Goal: Transaction & Acquisition: Subscribe to service/newsletter

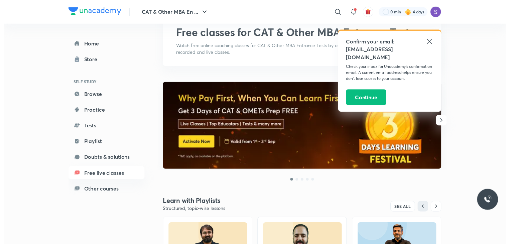
scroll to position [38, 0]
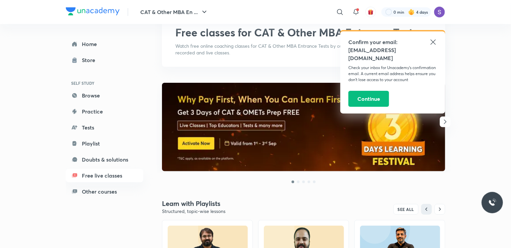
click at [431, 43] on icon at bounding box center [433, 42] width 8 height 8
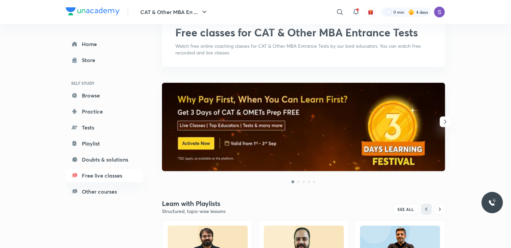
click at [449, 127] on div at bounding box center [304, 127] width 294 height 89
click at [444, 123] on icon "button" at bounding box center [445, 122] width 8 height 8
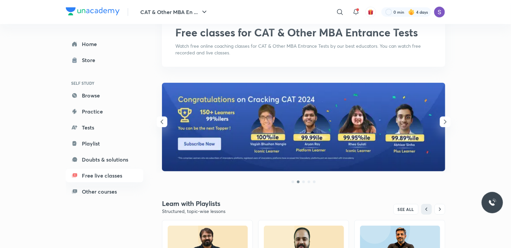
click at [162, 118] on icon "button" at bounding box center [162, 122] width 8 height 8
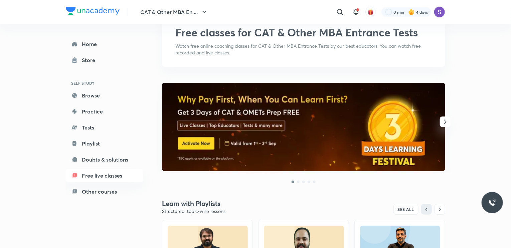
click at [210, 122] on img at bounding box center [303, 127] width 283 height 88
click at [212, 133] on img at bounding box center [303, 127] width 283 height 88
click at [220, 146] on img at bounding box center [303, 127] width 283 height 88
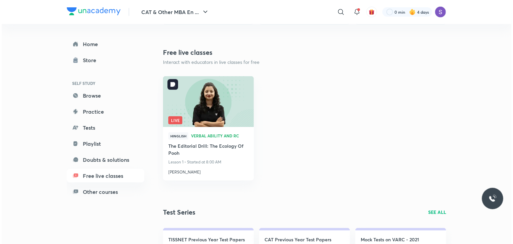
scroll to position [329, 0]
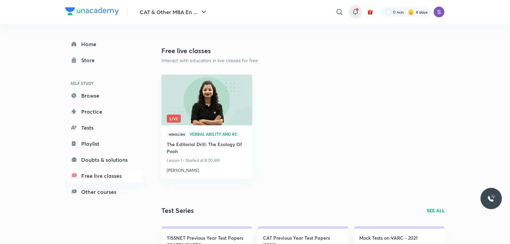
click at [353, 14] on icon at bounding box center [355, 12] width 8 height 8
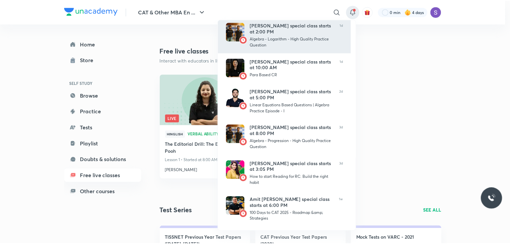
scroll to position [19, 0]
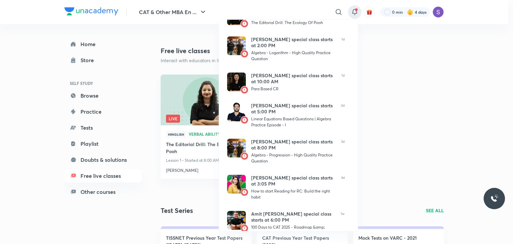
click at [376, 62] on div at bounding box center [256, 122] width 513 height 244
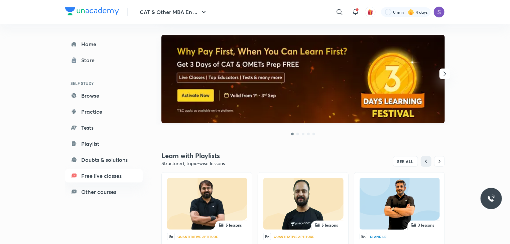
scroll to position [85, 0]
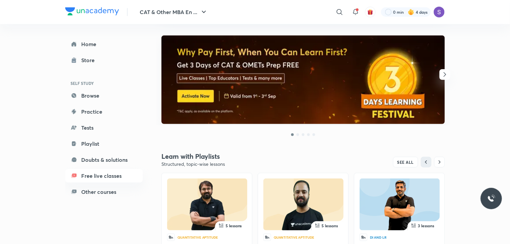
click at [445, 78] on button "button" at bounding box center [444, 74] width 11 height 11
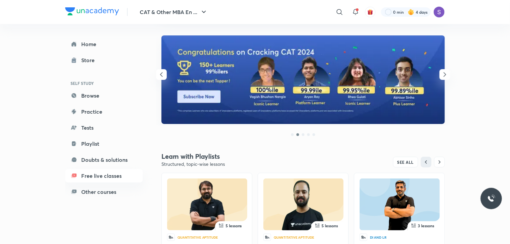
click at [445, 78] on button "button" at bounding box center [444, 74] width 11 height 11
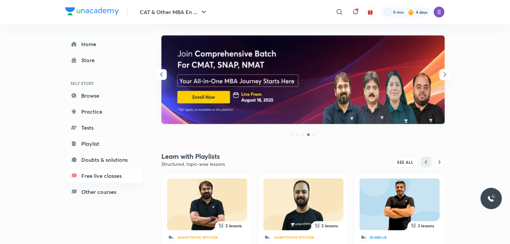
click at [445, 78] on button "button" at bounding box center [444, 74] width 11 height 11
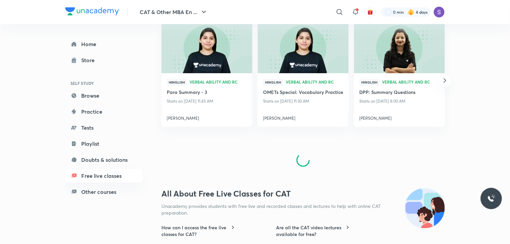
scroll to position [1267, 0]
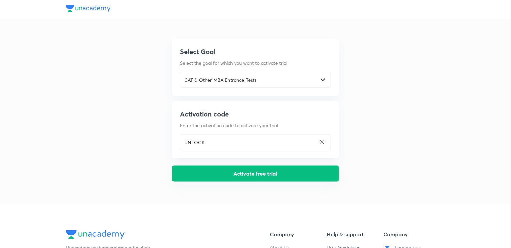
click at [230, 180] on button "Activate free trial" at bounding box center [255, 174] width 167 height 16
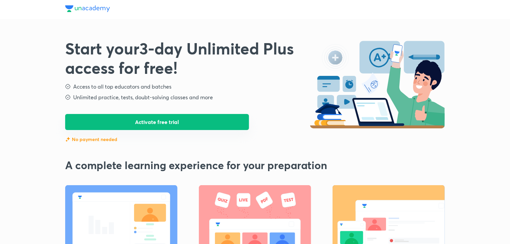
click at [160, 116] on button "Activate free trial" at bounding box center [157, 122] width 184 height 16
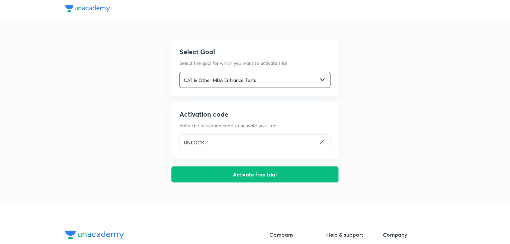
click at [199, 76] on input "CAT & Other MBA Entrance Tests" at bounding box center [249, 80] width 138 height 14
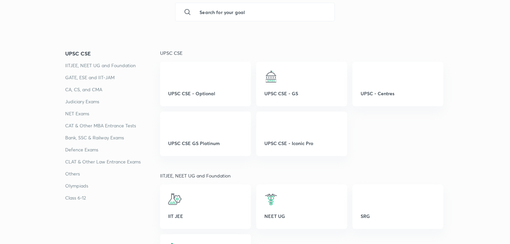
scroll to position [90, 0]
click at [110, 121] on p "CAT & Other MBA Entrance Tests" at bounding box center [112, 125] width 95 height 8
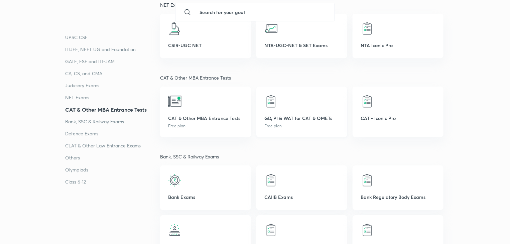
scroll to position [1015, 0]
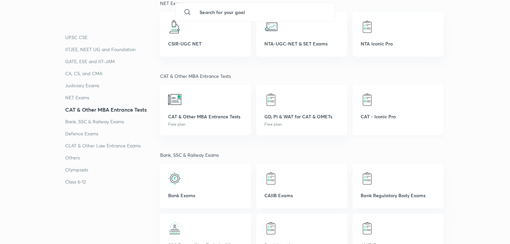
click at [383, 125] on div "CAT - Iconic Pro" at bounding box center [397, 110] width 91 height 50
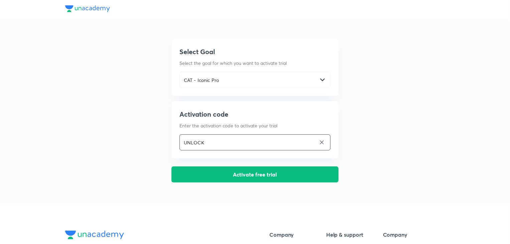
click at [247, 143] on input "UNLOCK" at bounding box center [248, 143] width 136 height 14
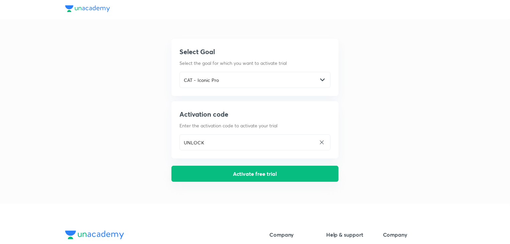
click at [243, 169] on button "Activate free trial" at bounding box center [254, 174] width 167 height 16
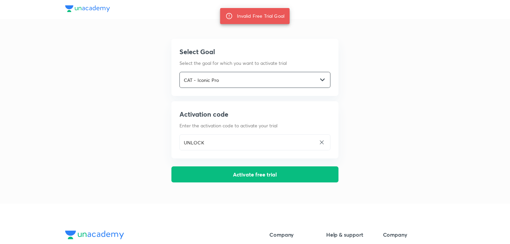
click at [226, 83] on input "CAT - Iconic Pro" at bounding box center [249, 80] width 138 height 14
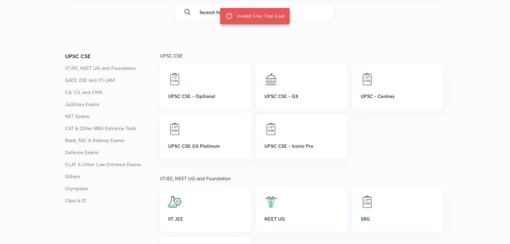
scroll to position [94, 0]
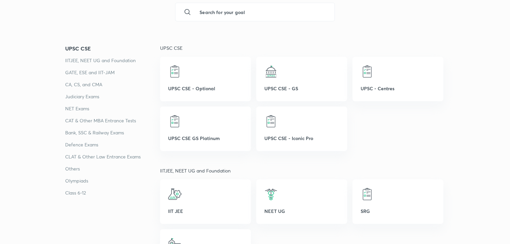
click at [102, 117] on p "CAT & Other MBA Entrance Tests" at bounding box center [112, 121] width 95 height 8
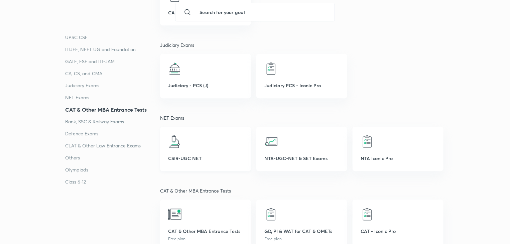
scroll to position [948, 0]
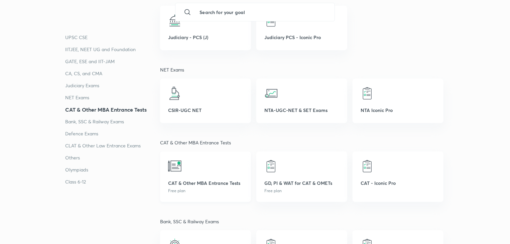
click at [205, 195] on div "CAT & Other MBA Entrance Tests Free plan" at bounding box center [205, 176] width 91 height 50
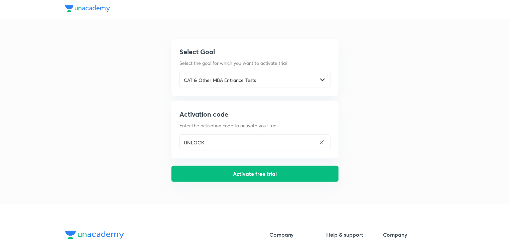
click at [205, 177] on button "Activate free trial" at bounding box center [254, 174] width 167 height 16
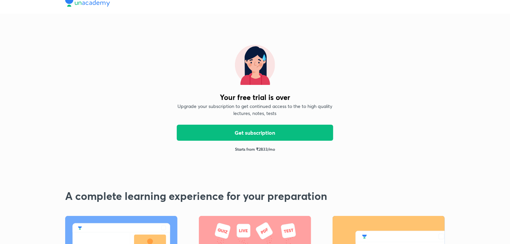
scroll to position [3, 0]
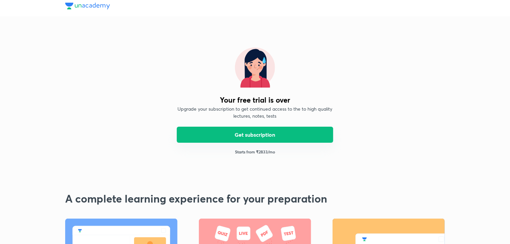
click at [228, 132] on button "Get subscription" at bounding box center [255, 135] width 156 height 16
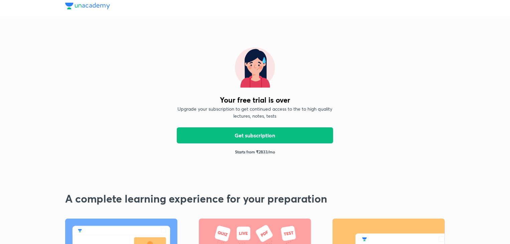
click at [213, 101] on div "Your free trial is over Upgrade your subscription to get continued access to th…" at bounding box center [254, 101] width 167 height 129
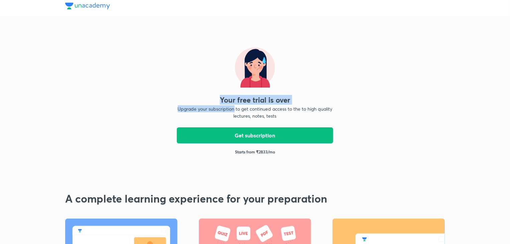
drag, startPoint x: 213, startPoint y: 101, endPoint x: 211, endPoint y: 93, distance: 8.0
click at [211, 93] on div "Your free trial is over Upgrade your subscription to get continued access to th…" at bounding box center [254, 101] width 167 height 129
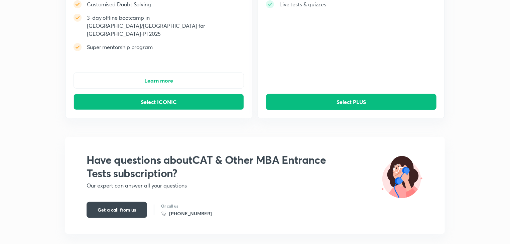
scroll to position [162, 0]
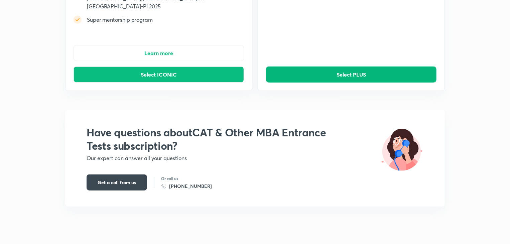
click at [321, 66] on button "Select PLUS" at bounding box center [351, 74] width 170 height 16
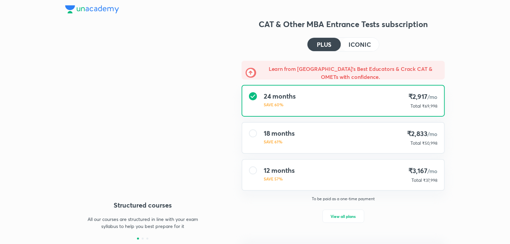
type input "LokeshVA"
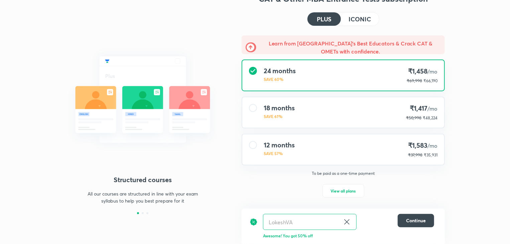
scroll to position [25, 0]
